Goal: Task Accomplishment & Management: Use online tool/utility

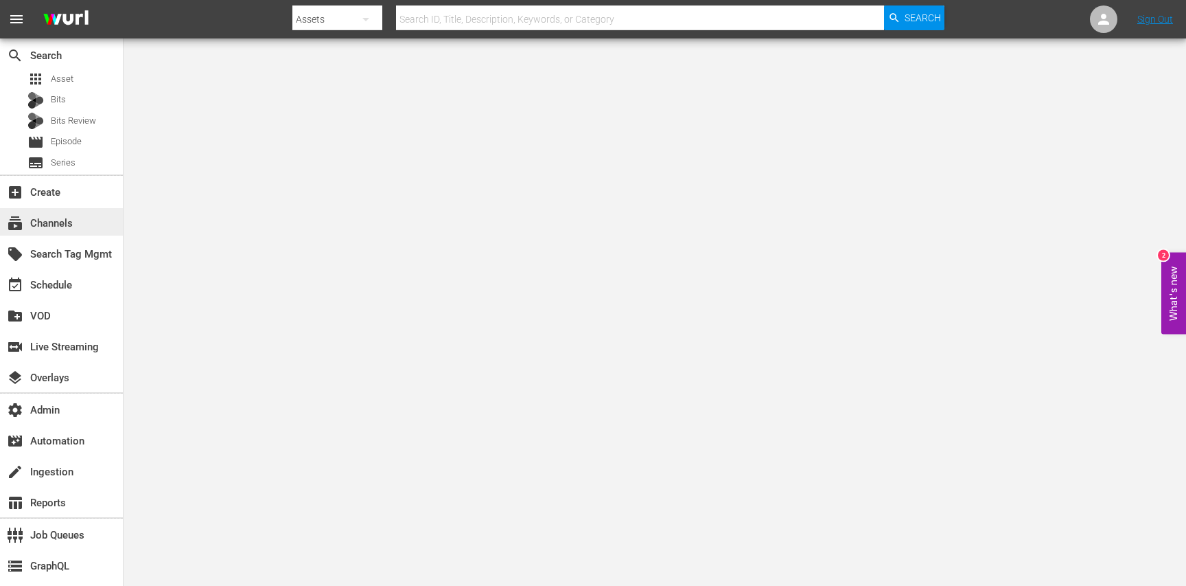
click at [78, 216] on div "subscriptions Channels" at bounding box center [61, 221] width 123 height 27
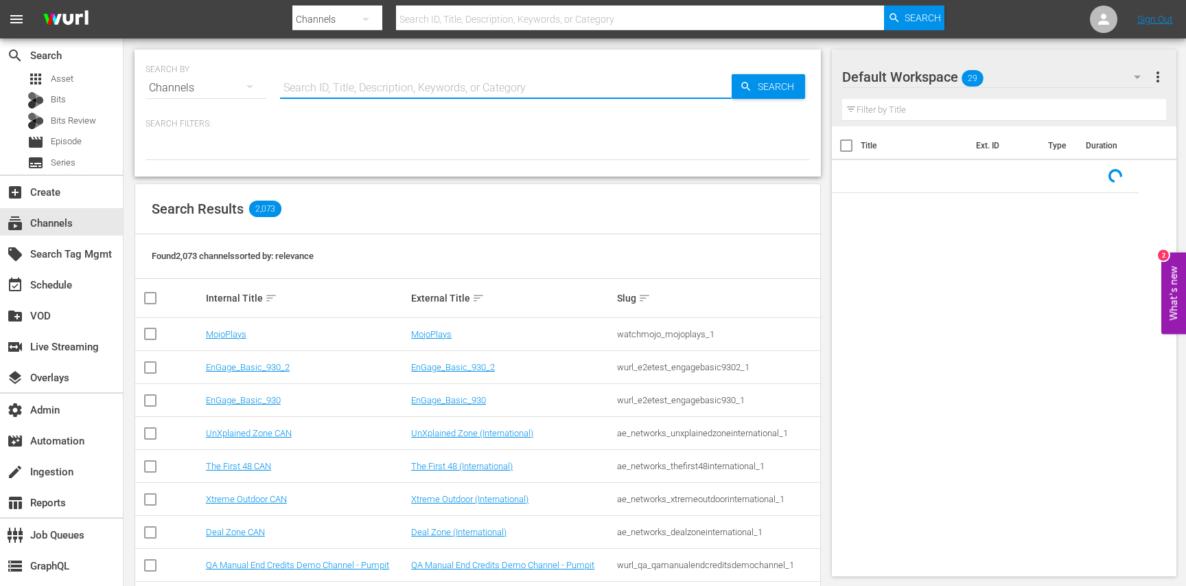
click at [345, 85] on input "text" at bounding box center [506, 87] width 452 height 33
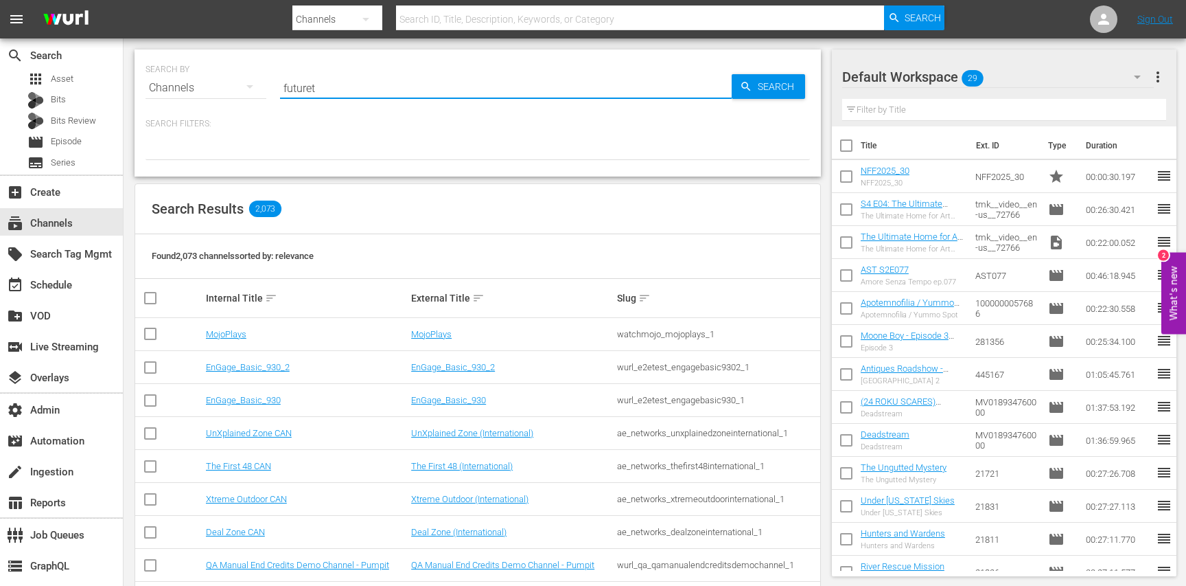
type input "futureto"
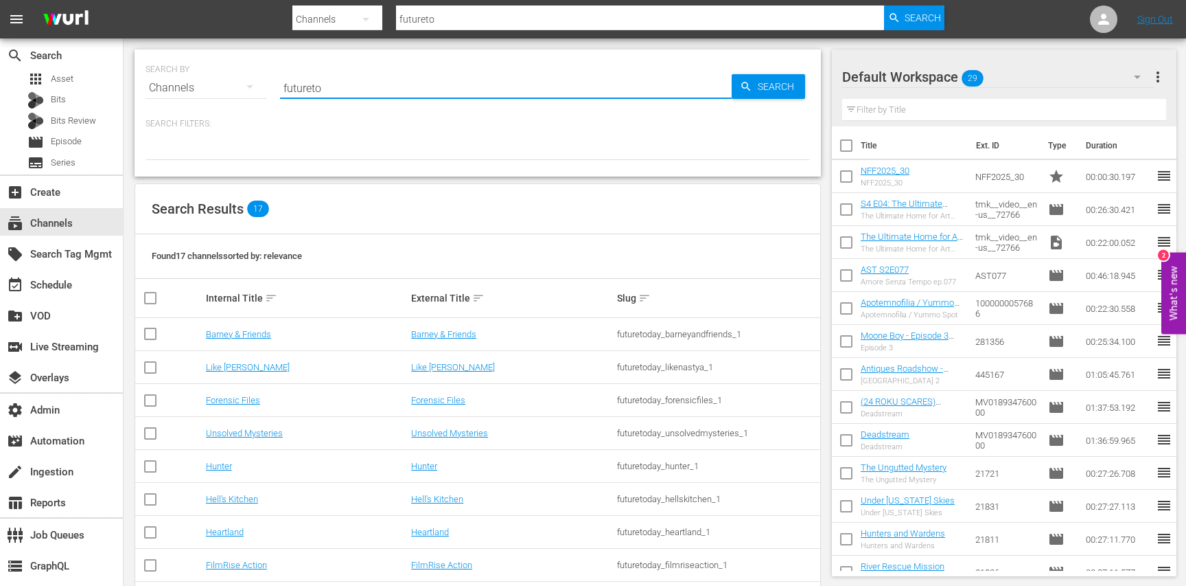
type input "futureto"
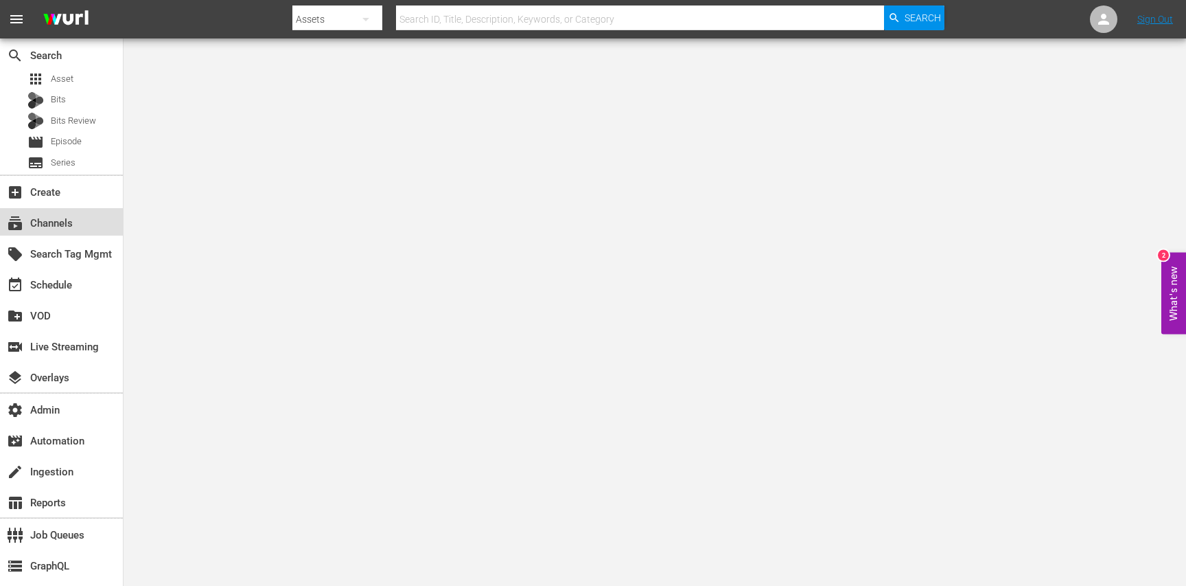
click at [58, 231] on div "subscriptions Channels" at bounding box center [61, 221] width 123 height 27
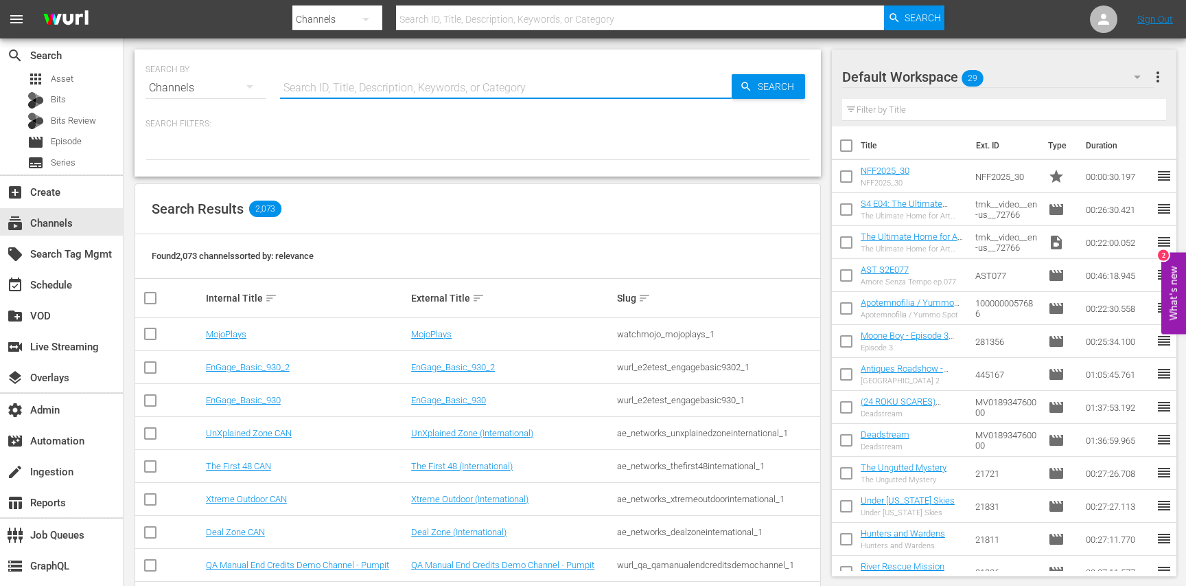
click at [437, 90] on input "text" at bounding box center [506, 87] width 452 height 33
type input "so real"
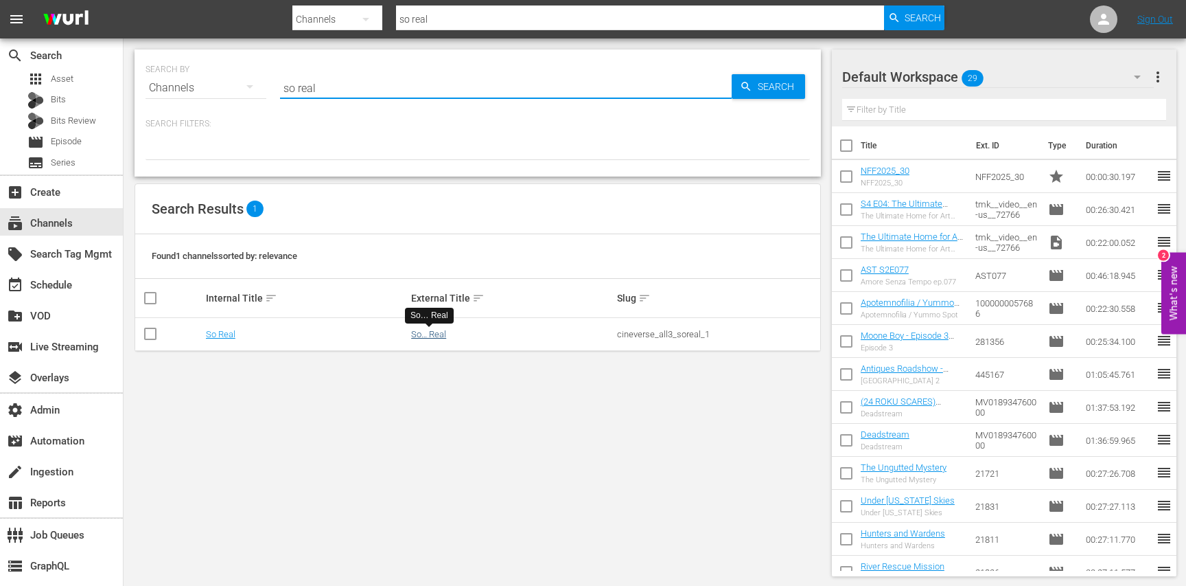
type input "so real"
click at [419, 332] on link "So… Real" at bounding box center [428, 334] width 35 height 10
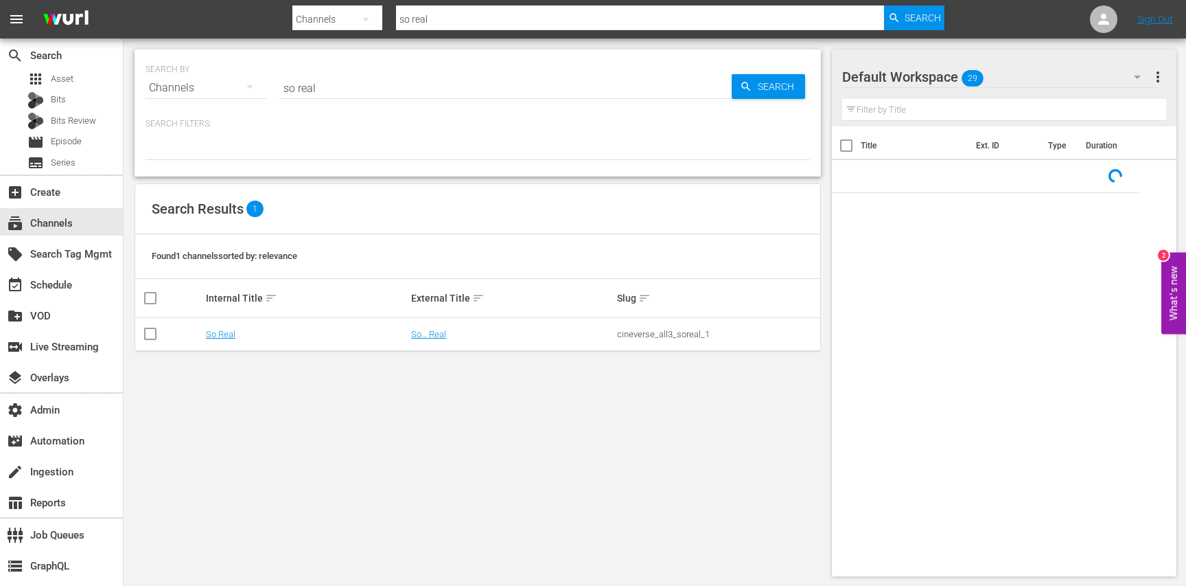
click at [370, 86] on input "so real" at bounding box center [506, 87] width 452 height 33
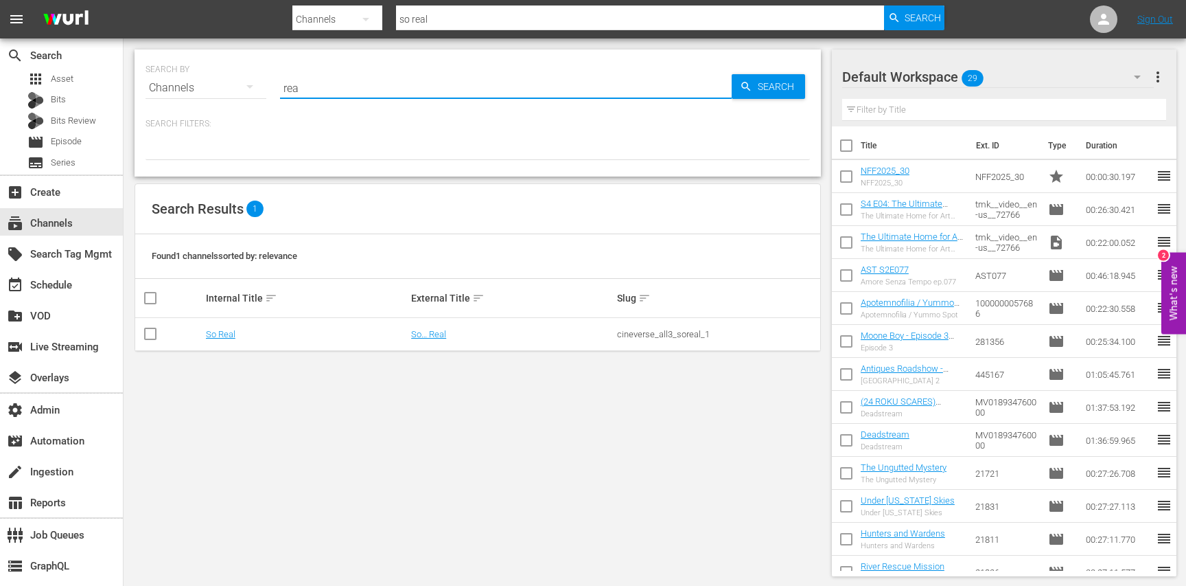
type input "real"
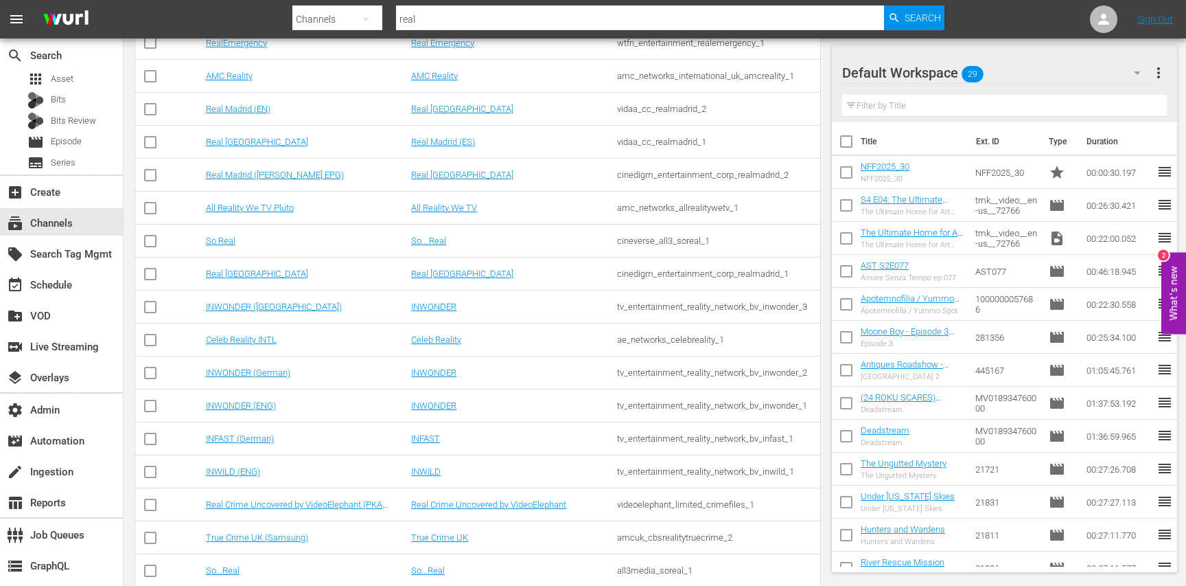
scroll to position [292, 0]
type input "real"
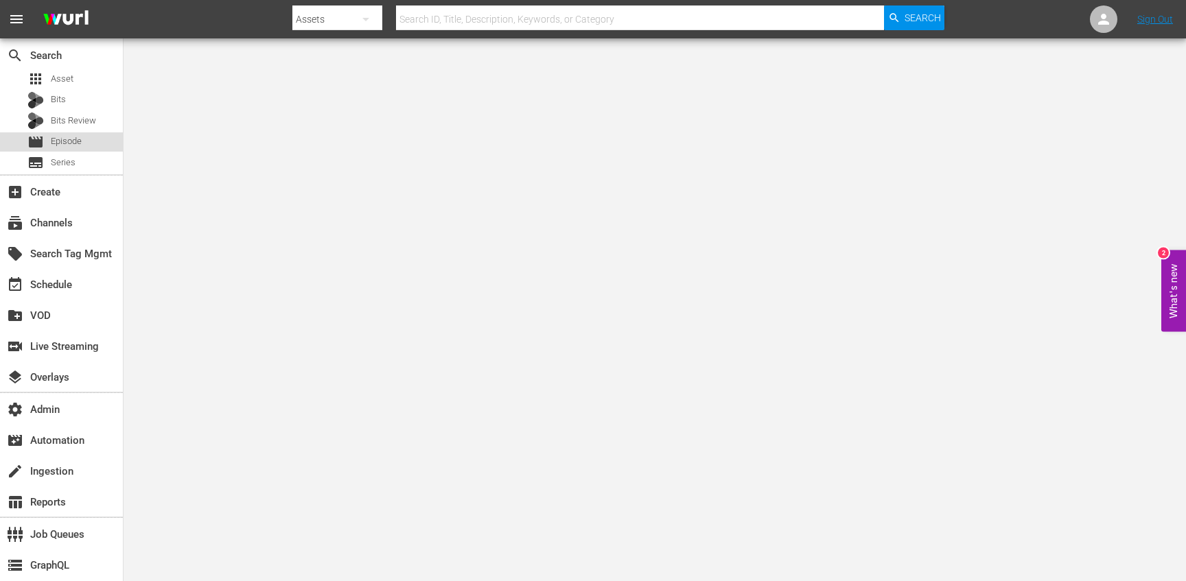
click at [76, 137] on span "Episode" at bounding box center [66, 142] width 31 height 14
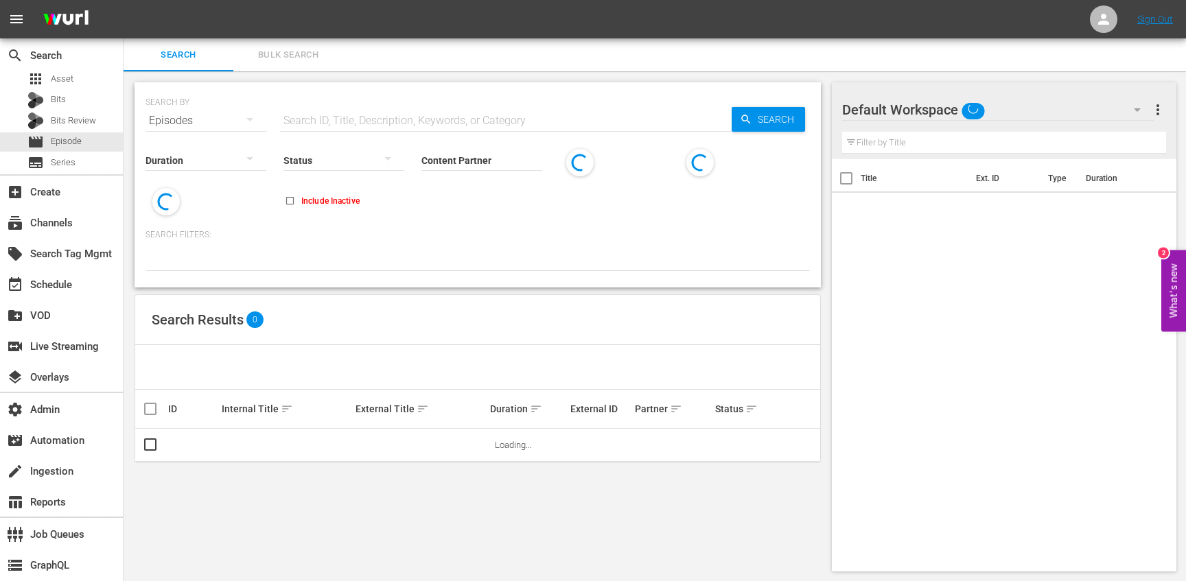
click at [368, 111] on input "text" at bounding box center [506, 120] width 452 height 33
paste input "Hello All, Roku has reached out regarding issue(s) detected on recent streams. …"
type input "Hello All, Roku has reached out regarding issue(s) detected on recent streams. …"
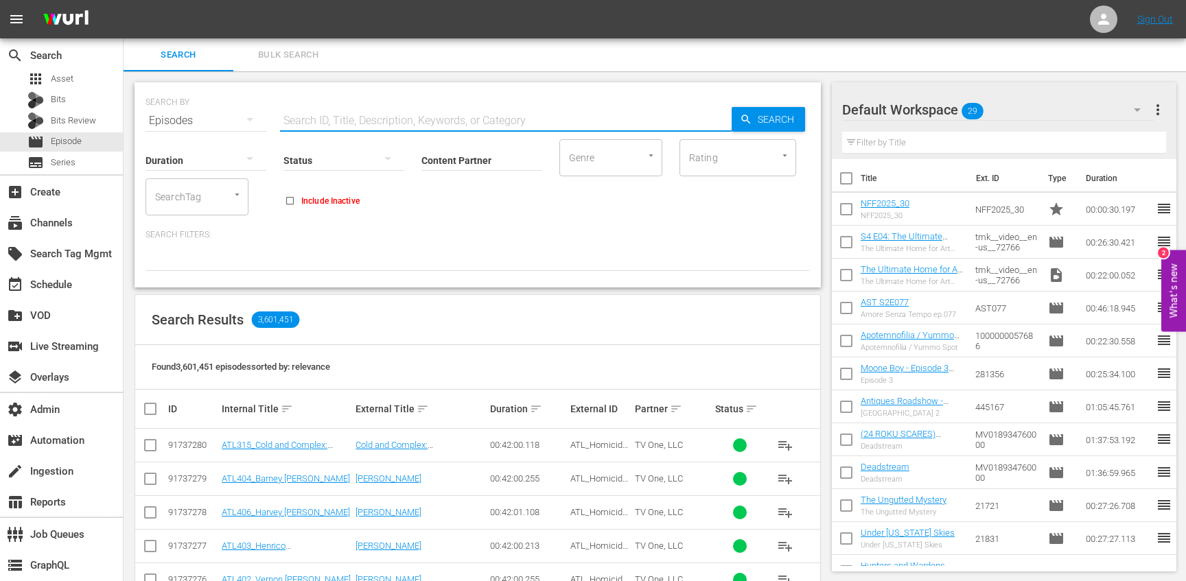
paste input "The Long Walk"
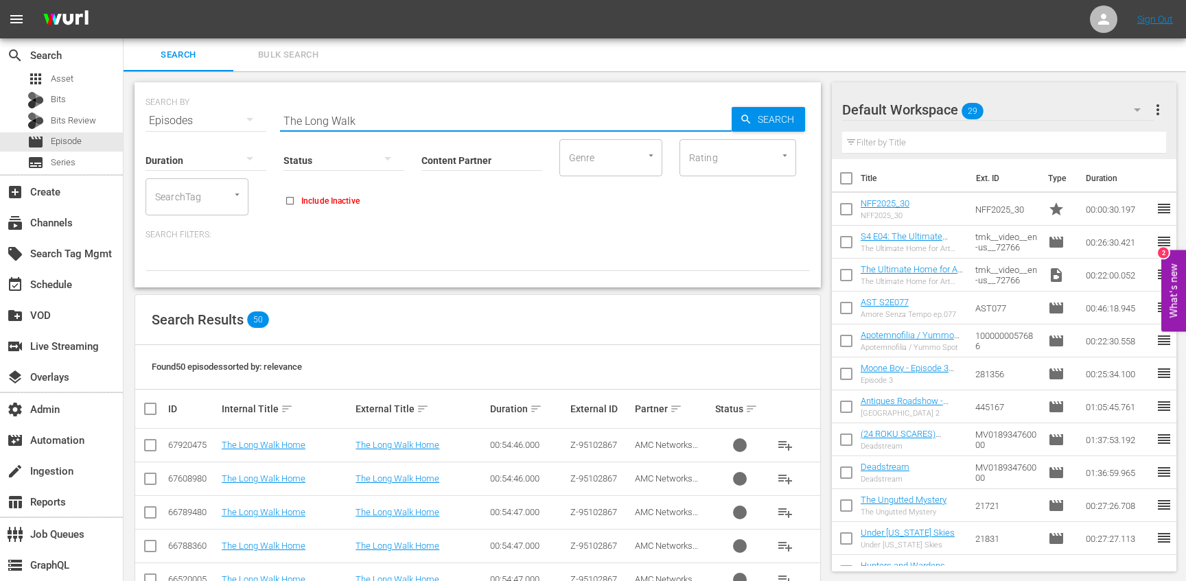
type input "The Long Walk"
click at [438, 166] on input "Content Partner" at bounding box center [482, 161] width 121 height 49
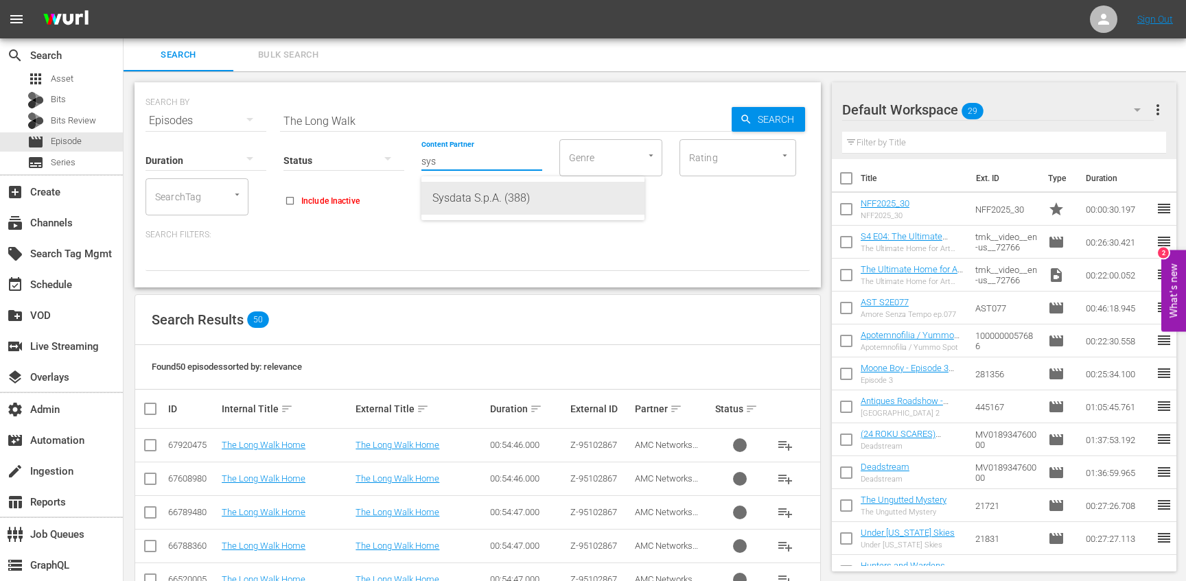
click at [466, 194] on div "Sysdata S.p.A. (388)" at bounding box center [532, 198] width 201 height 33
type input "Sysdata S.p.A. (388)"
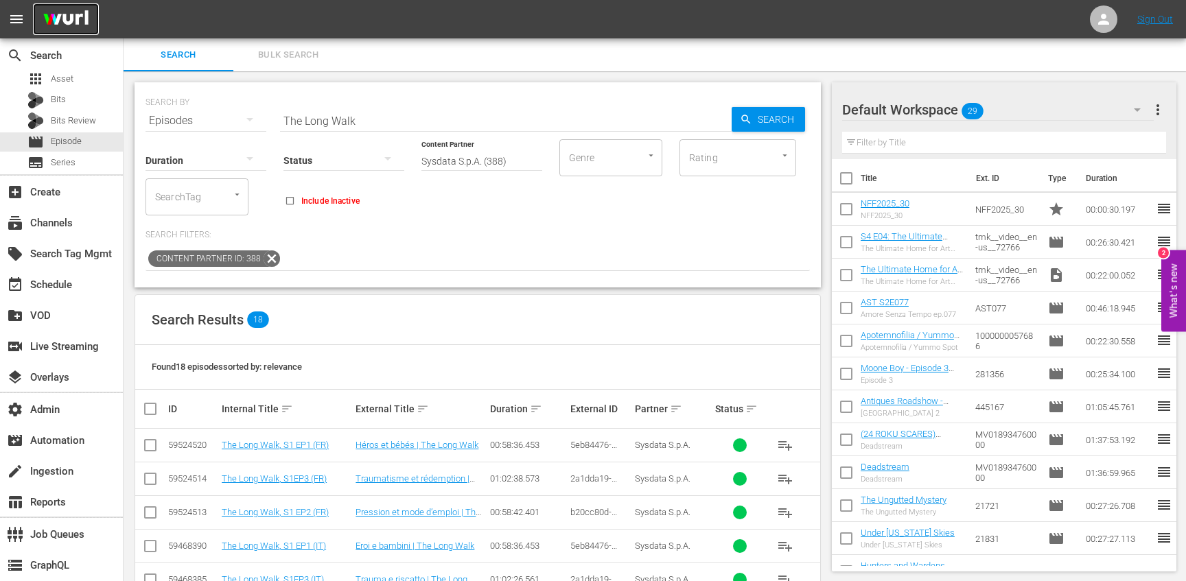
click at [84, 16] on img at bounding box center [66, 19] width 66 height 32
click at [358, 121] on input "The Long Walk" at bounding box center [506, 120] width 452 height 33
paste input "Al Ahli vs. Pyramids FC"
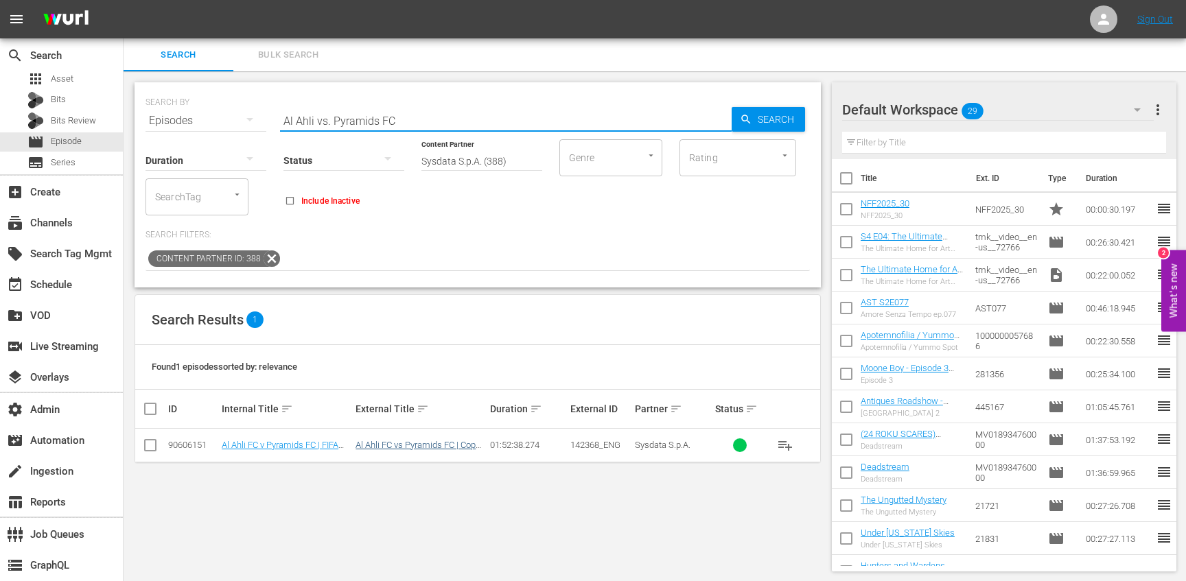
type input "Al Ahli vs. Pyramids FC"
click at [426, 445] on link "Al Ahli FC vs Pyramids FC | Copa África-Asia-Pacífico de la FIFA™ | Copa Interc…" at bounding box center [419, 460] width 126 height 41
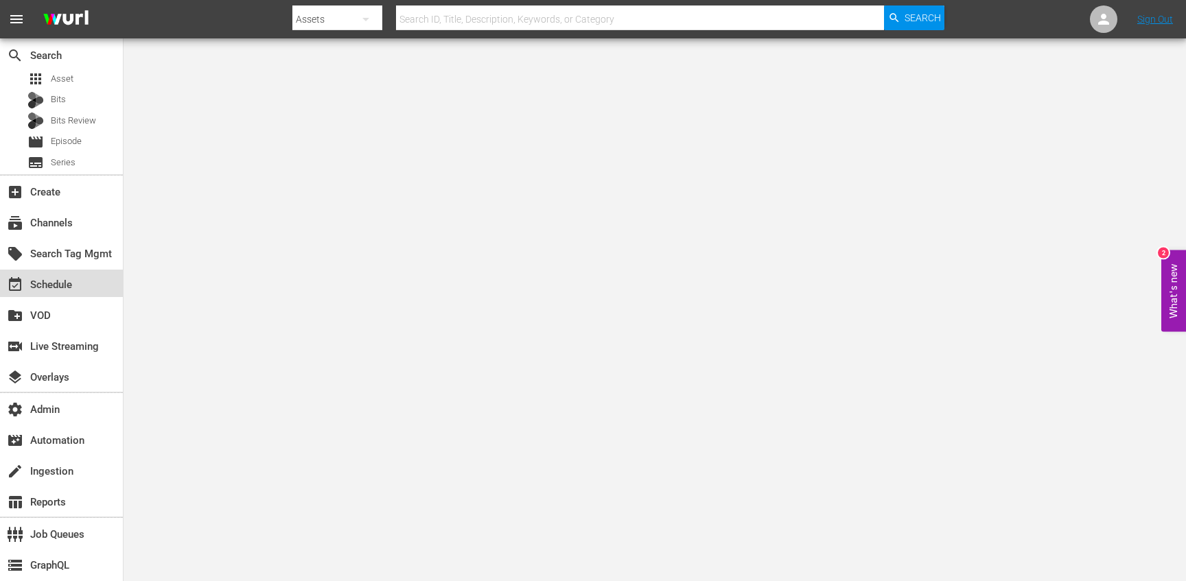
click at [72, 284] on div "event_available Schedule" at bounding box center [38, 283] width 77 height 12
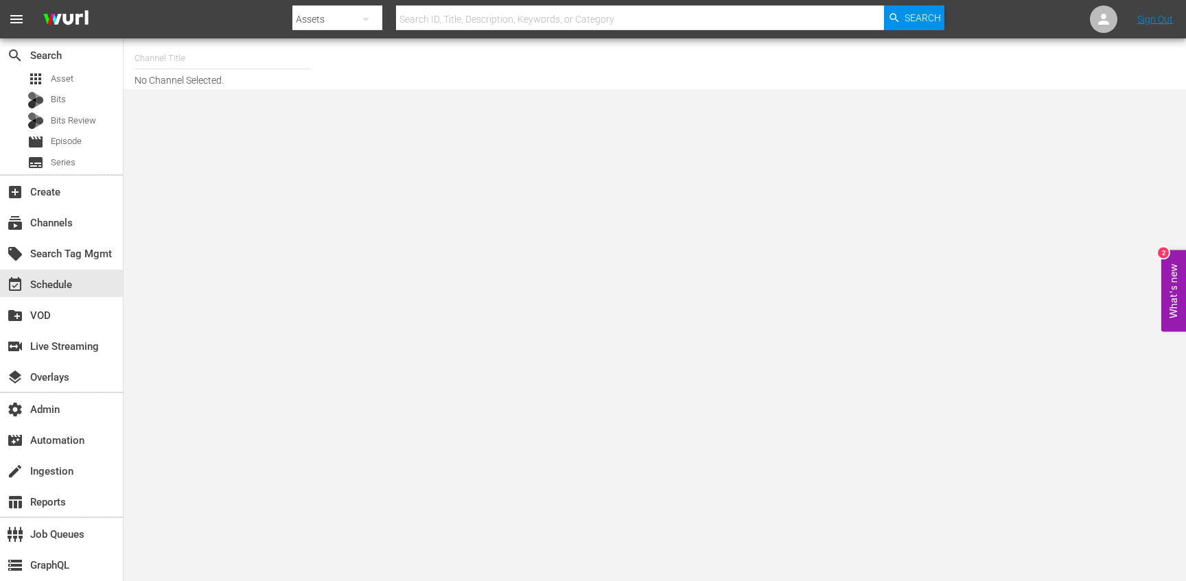
click at [214, 58] on input "text" at bounding box center [223, 58] width 176 height 33
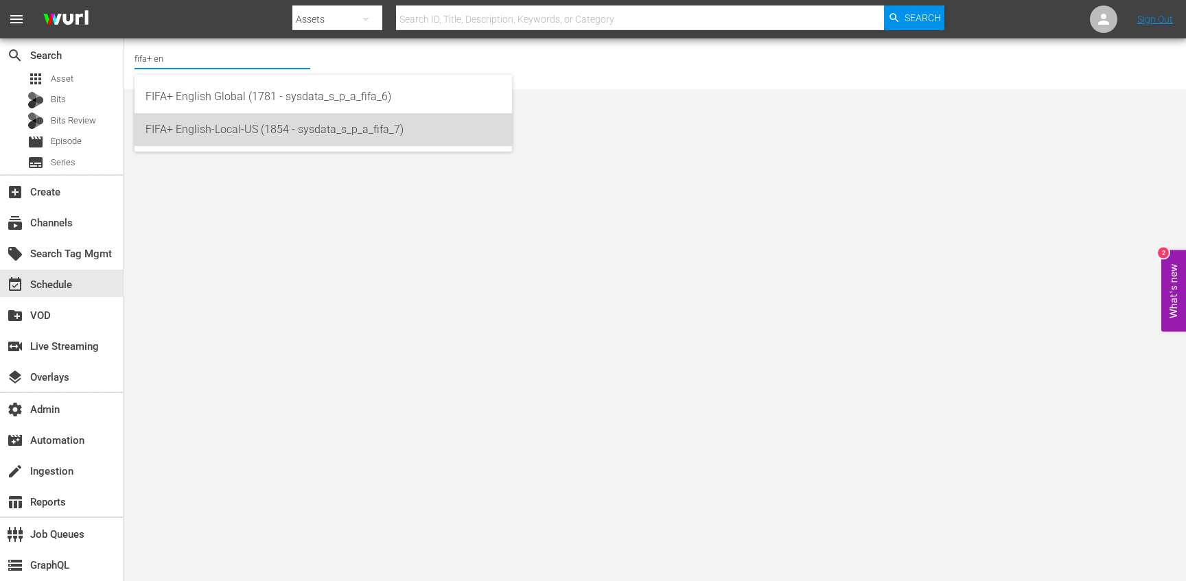
click at [292, 135] on div "FIFA+ English-Local-US (1854 - sysdata_s_p_a_fifa_7)" at bounding box center [324, 129] width 356 height 33
type input "FIFA+ English-Local-US (1854 - sysdata_s_p_a_fifa_7)"
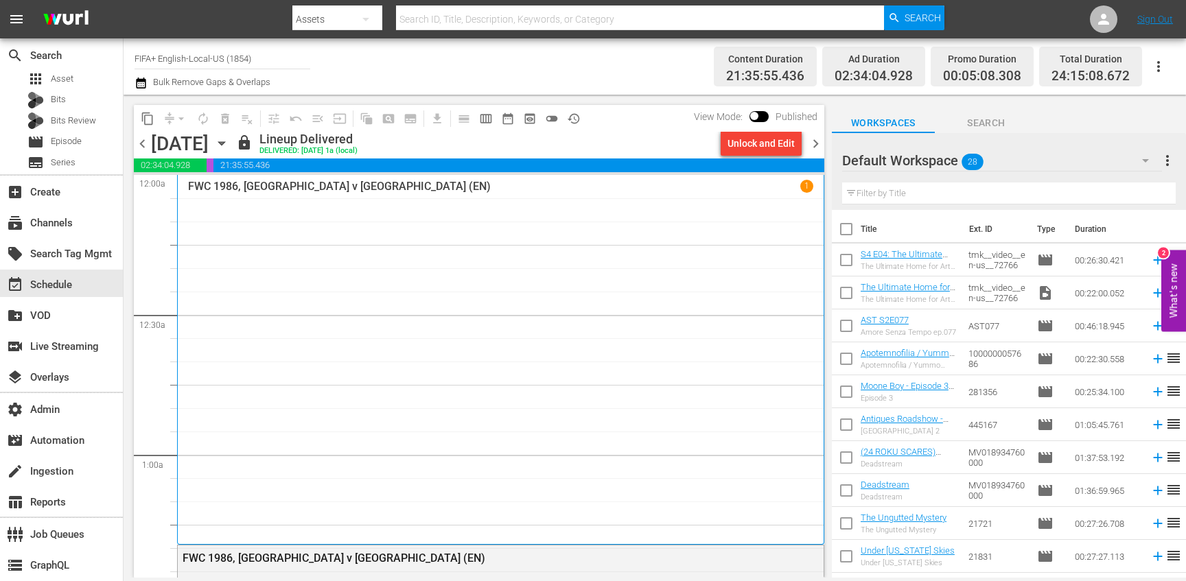
click at [229, 141] on icon "button" at bounding box center [221, 143] width 15 height 15
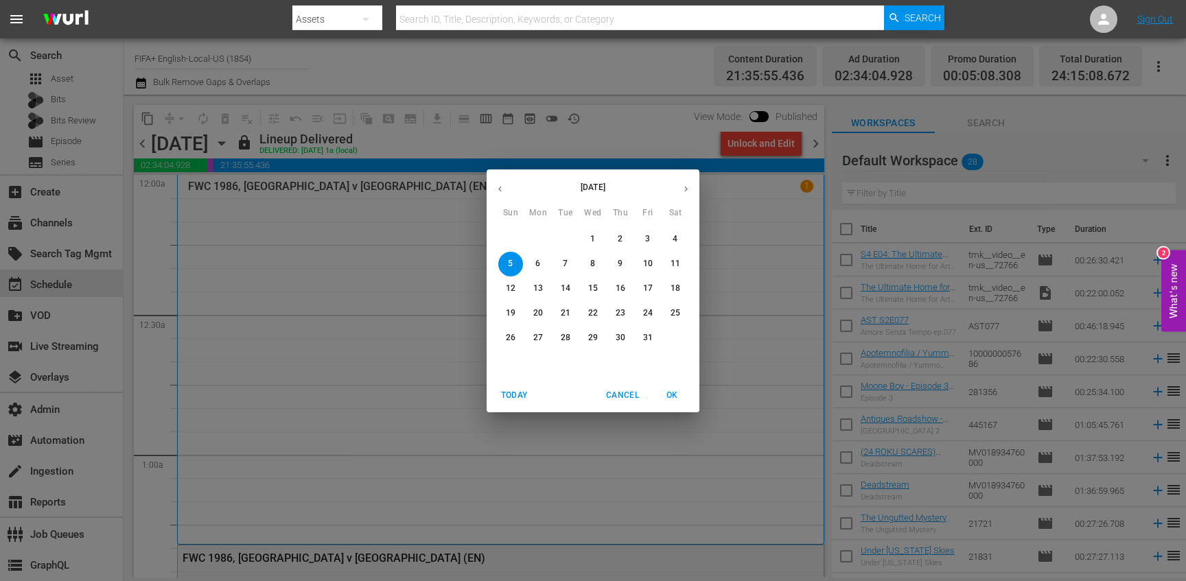
click at [502, 192] on icon "button" at bounding box center [500, 189] width 10 height 10
click at [563, 315] on p "23" at bounding box center [566, 314] width 10 height 12
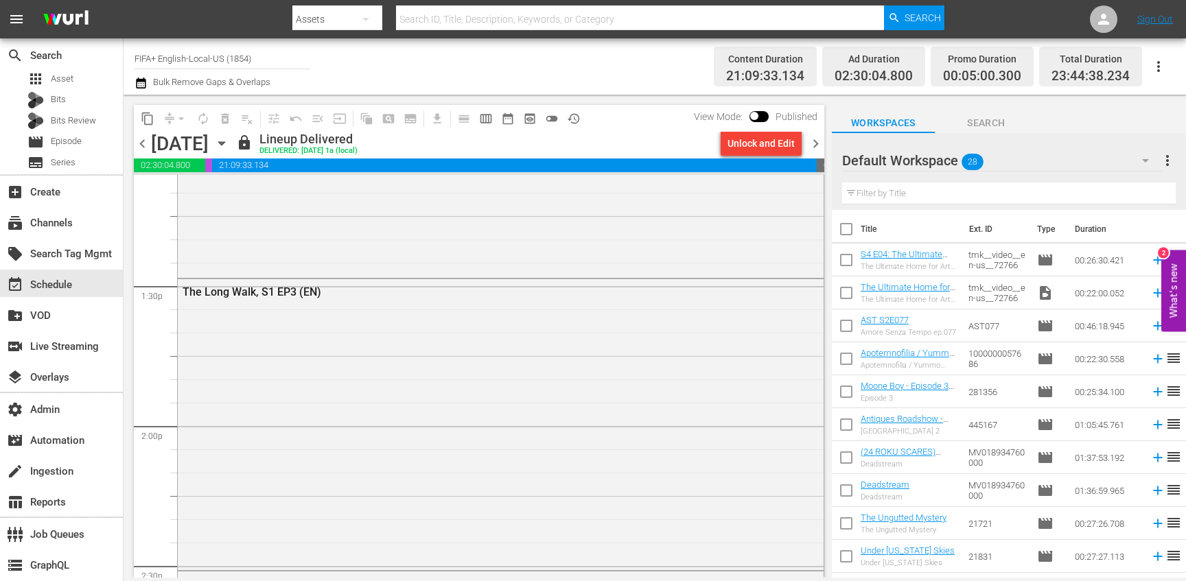
scroll to position [3680, 0]
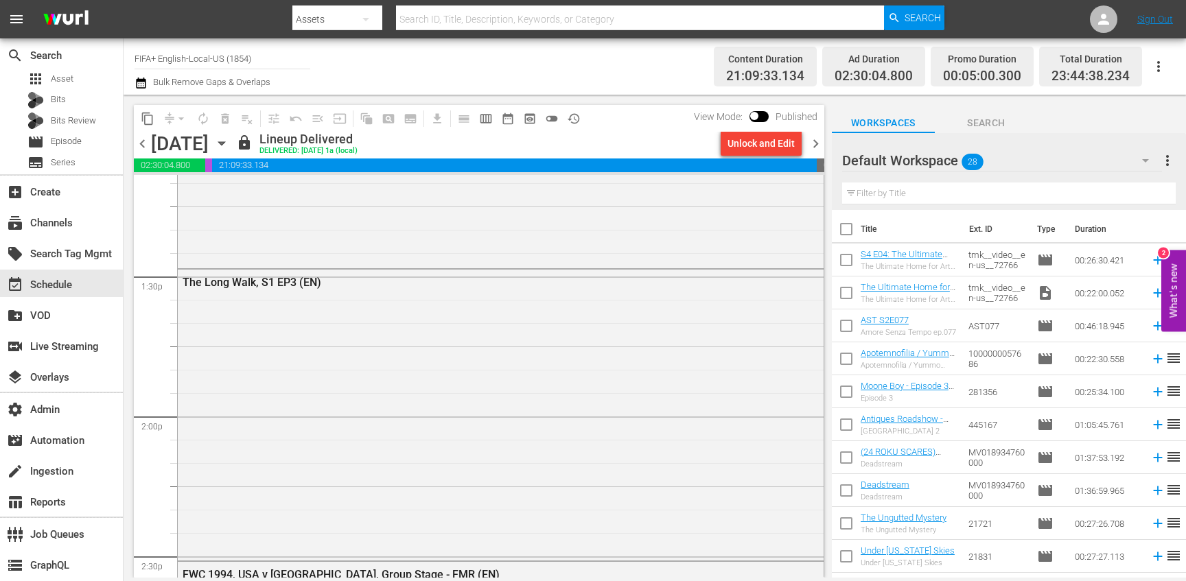
click at [563, 315] on div "The Long Walk, S1 EP3 (EN)" at bounding box center [501, 414] width 646 height 288
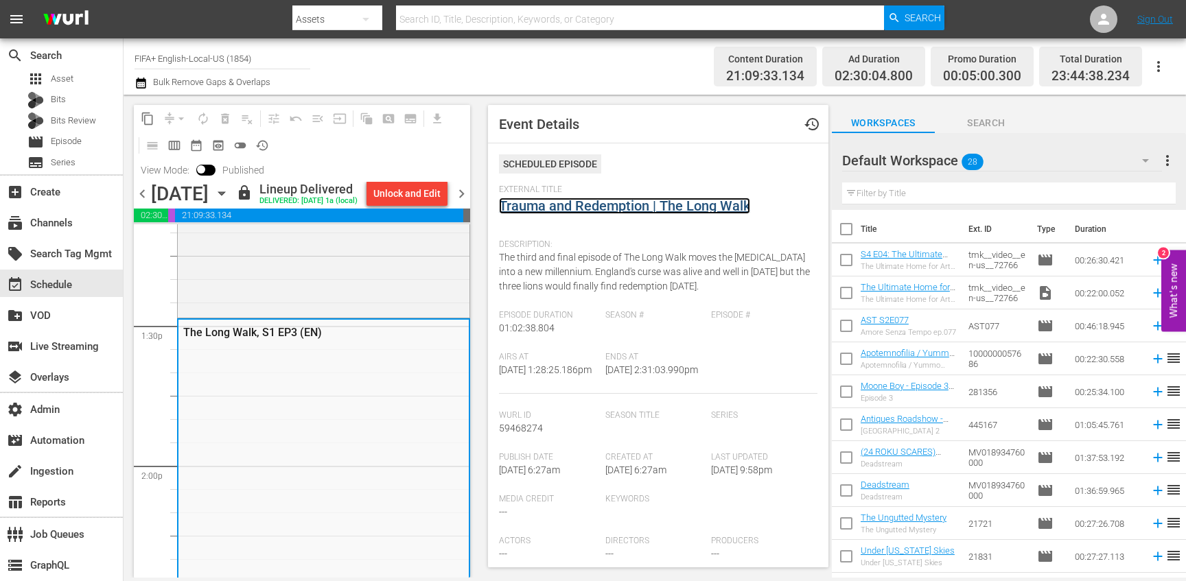
click at [566, 210] on link "Trauma and Redemption | The Long Walk" at bounding box center [624, 206] width 251 height 16
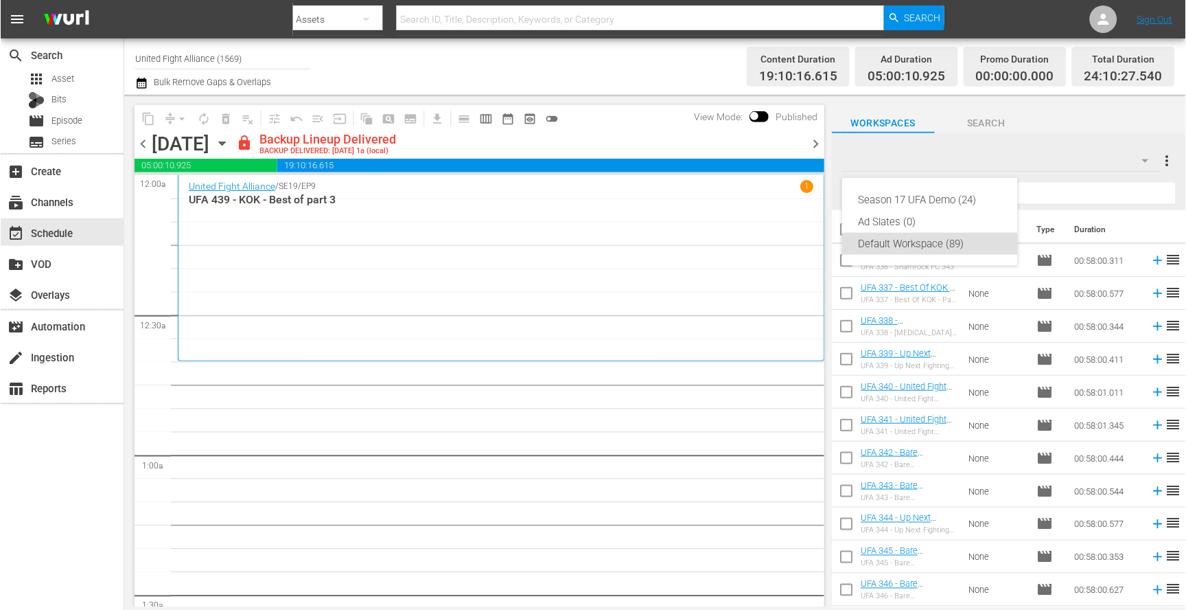
scroll to position [16, 0]
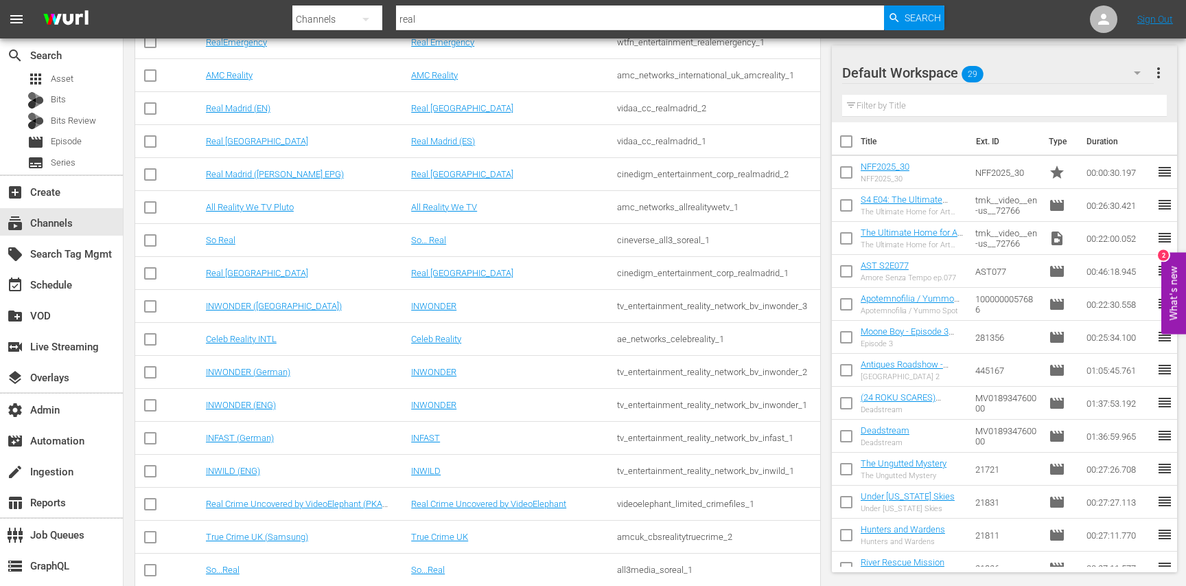
scroll to position [292, 0]
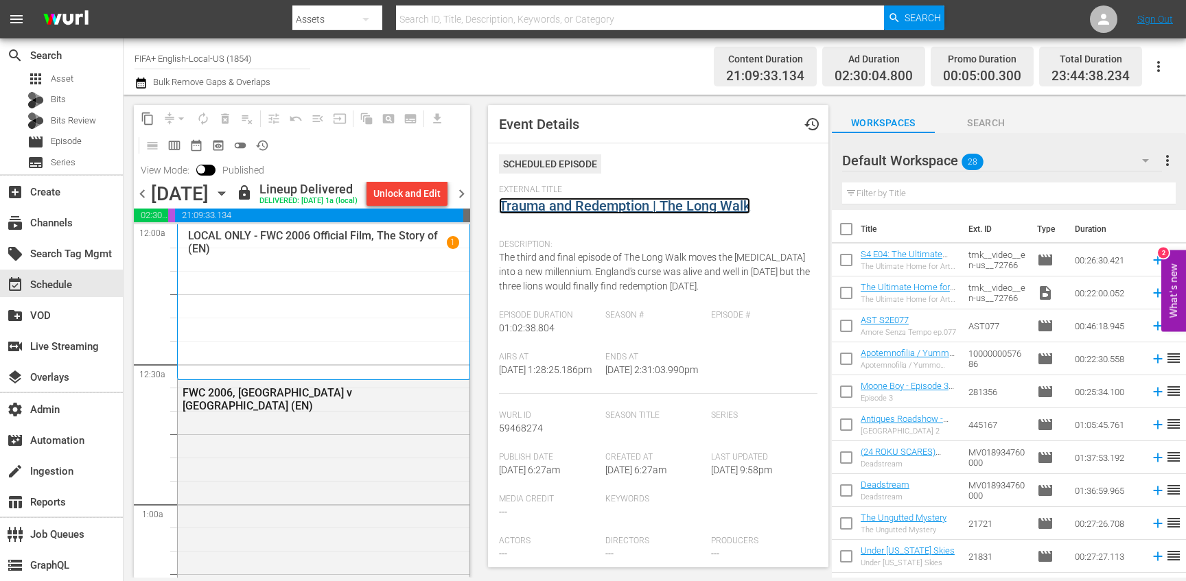
scroll to position [3680, 0]
